Goal: Task Accomplishment & Management: Manage account settings

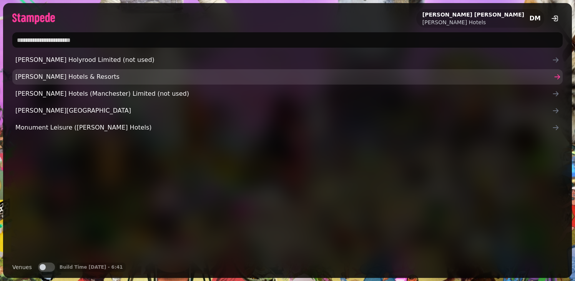
click at [72, 78] on span "[PERSON_NAME] Hotels & Resorts" at bounding box center [283, 76] width 536 height 9
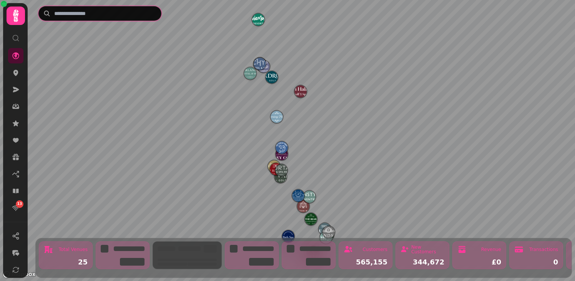
click at [89, 17] on input "text" at bounding box center [99, 13] width 123 height 15
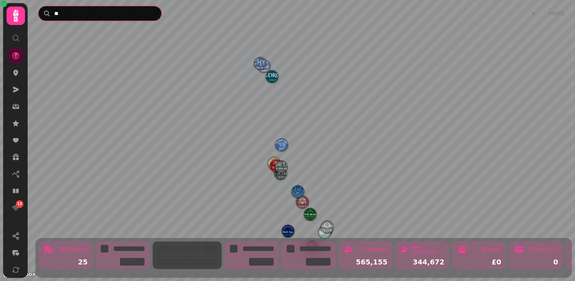
type input "***"
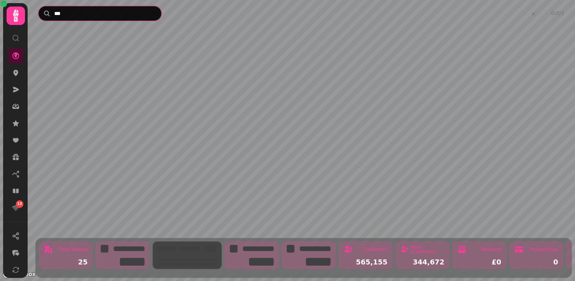
click at [59, 13] on input "***" at bounding box center [99, 13] width 123 height 15
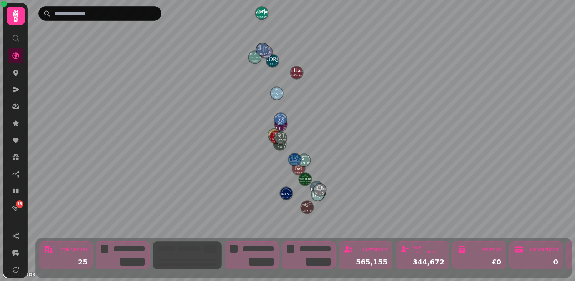
click at [15, 16] on icon at bounding box center [15, 15] width 15 height 15
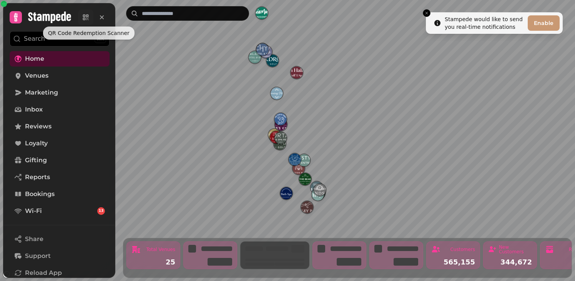
click at [86, 20] on icon at bounding box center [87, 19] width 3 height 3
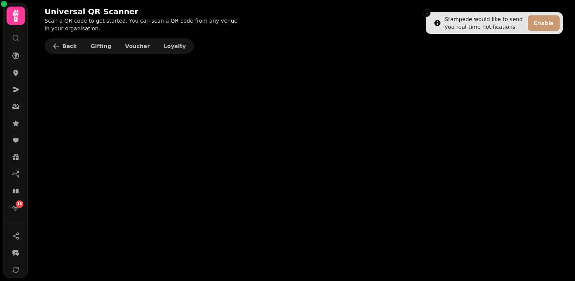
click at [20, 15] on icon at bounding box center [15, 15] width 15 height 15
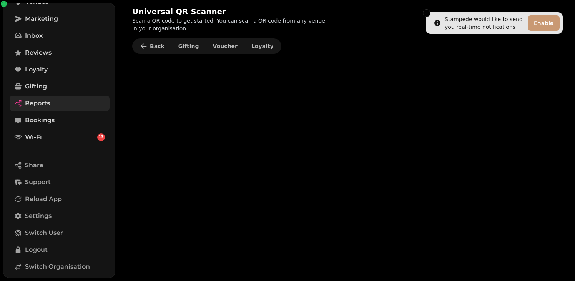
scroll to position [91, 0]
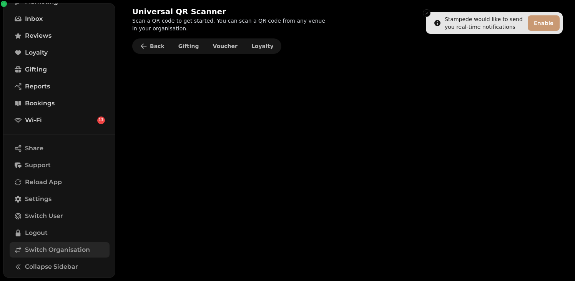
click at [38, 251] on span "Switch Organisation" at bounding box center [57, 249] width 65 height 9
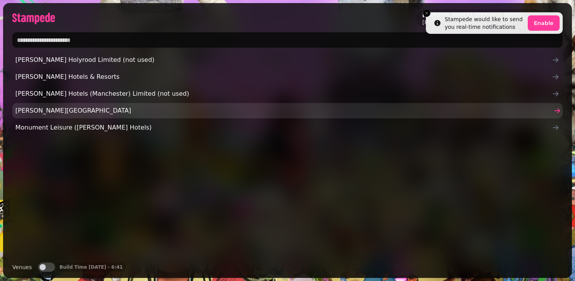
click at [81, 108] on span "[PERSON_NAME][GEOGRAPHIC_DATA]" at bounding box center [283, 110] width 536 height 9
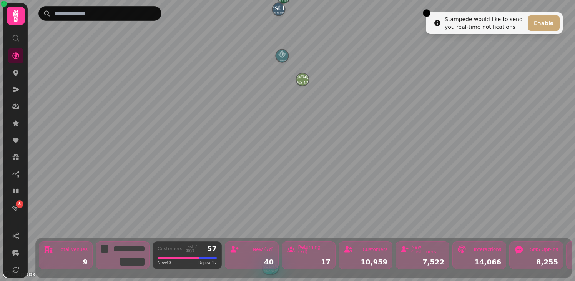
click at [303, 83] on img "Macdonald Elmers Court Hotel and Resort" at bounding box center [302, 79] width 12 height 12
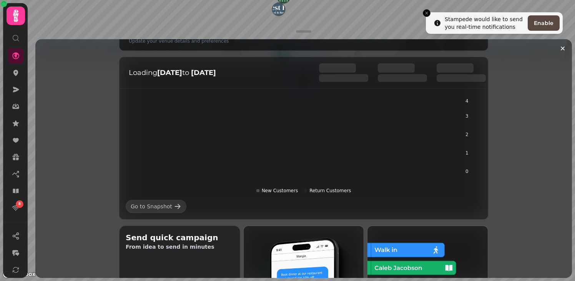
scroll to position [91, 0]
